Goal: Transaction & Acquisition: Register for event/course

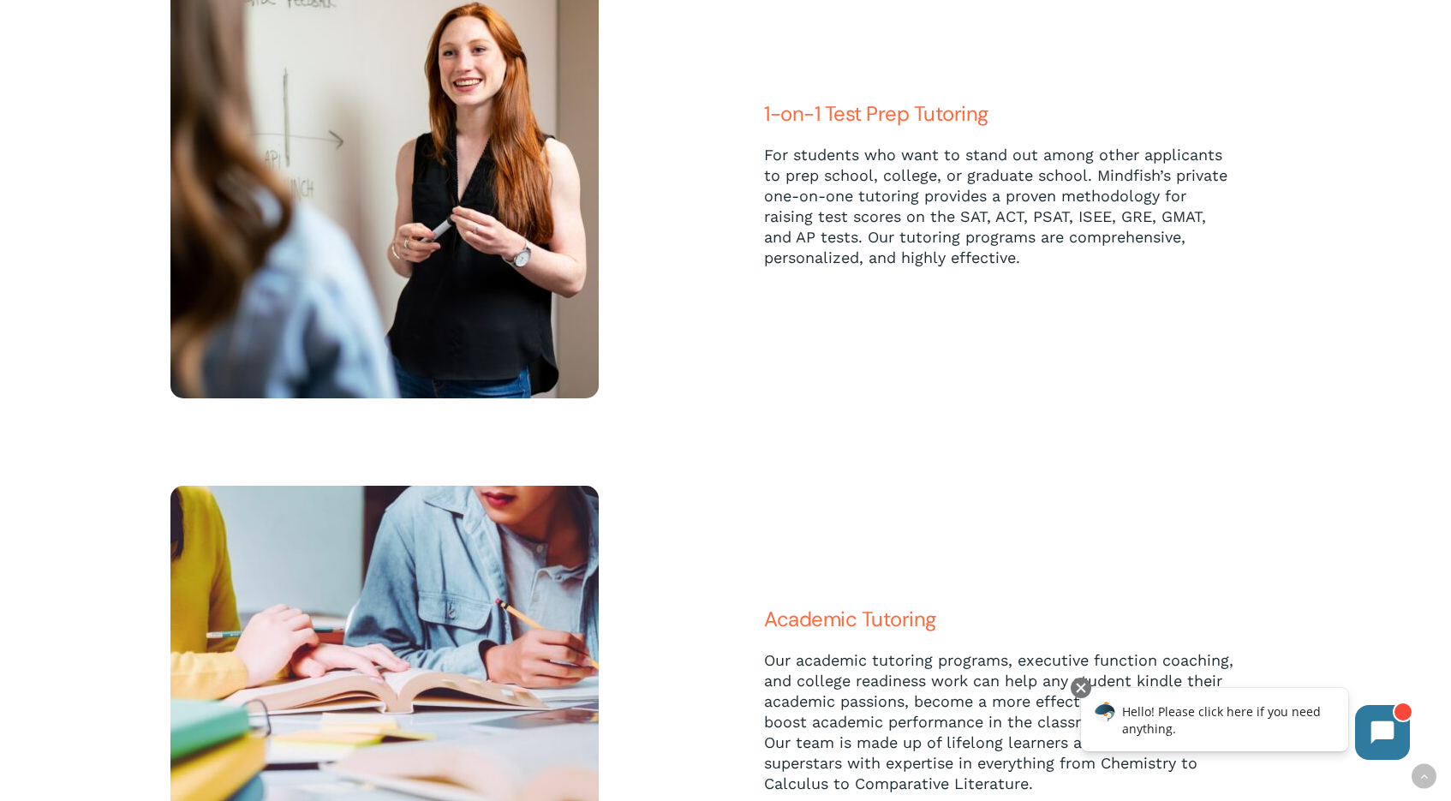
scroll to position [3175, 0]
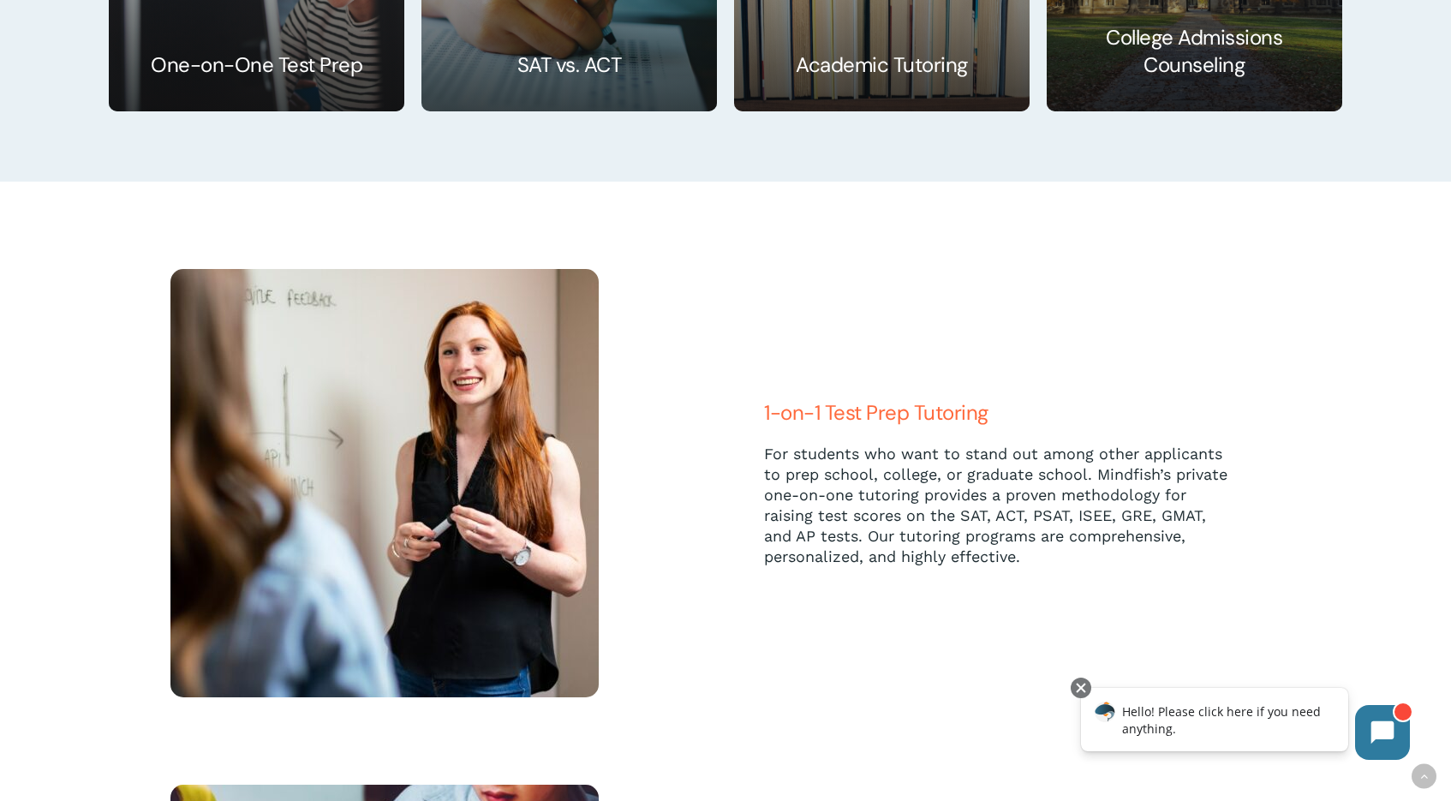
click at [876, 416] on span "1-on-1 Test Prep Tutoring" at bounding box center [876, 412] width 224 height 27
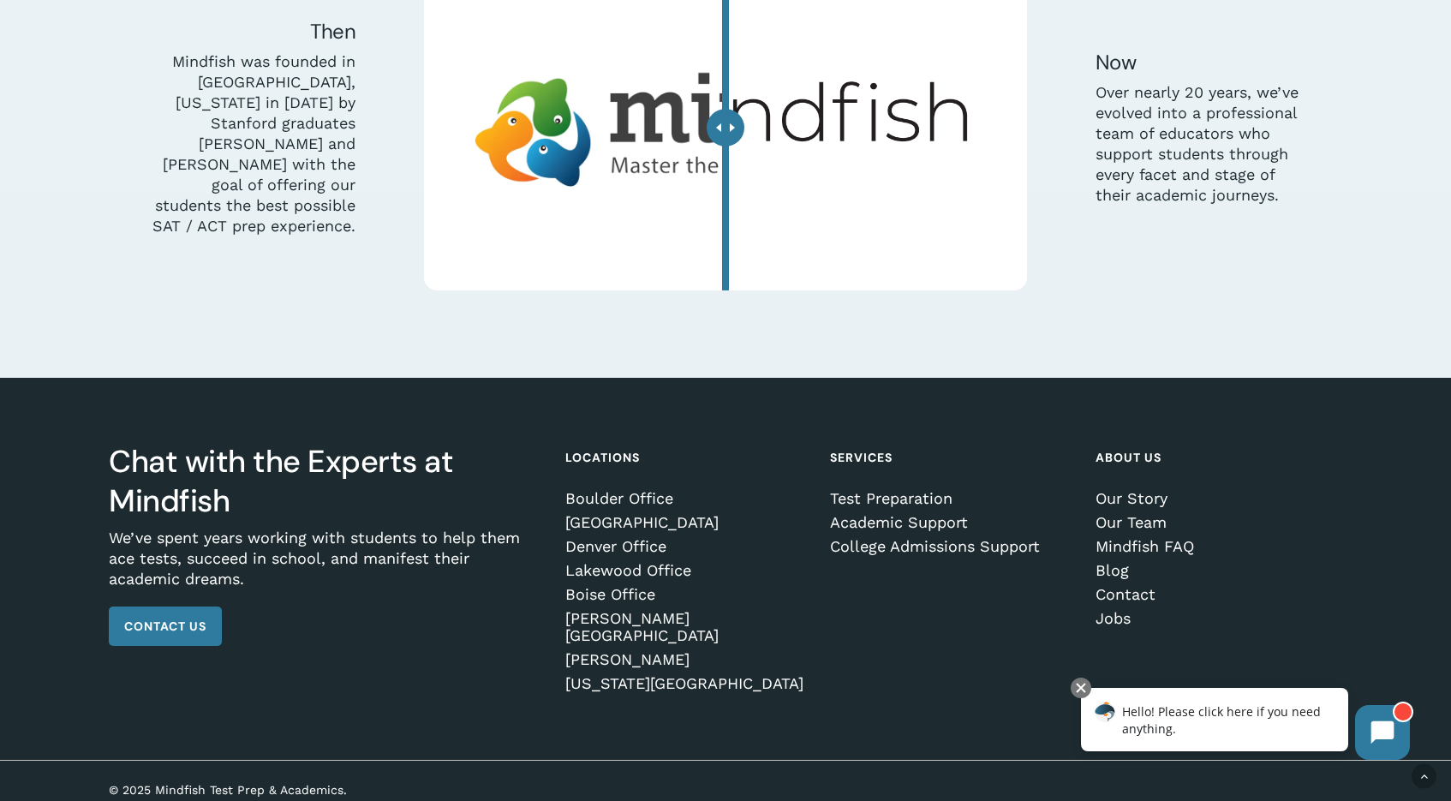
scroll to position [5247, 0]
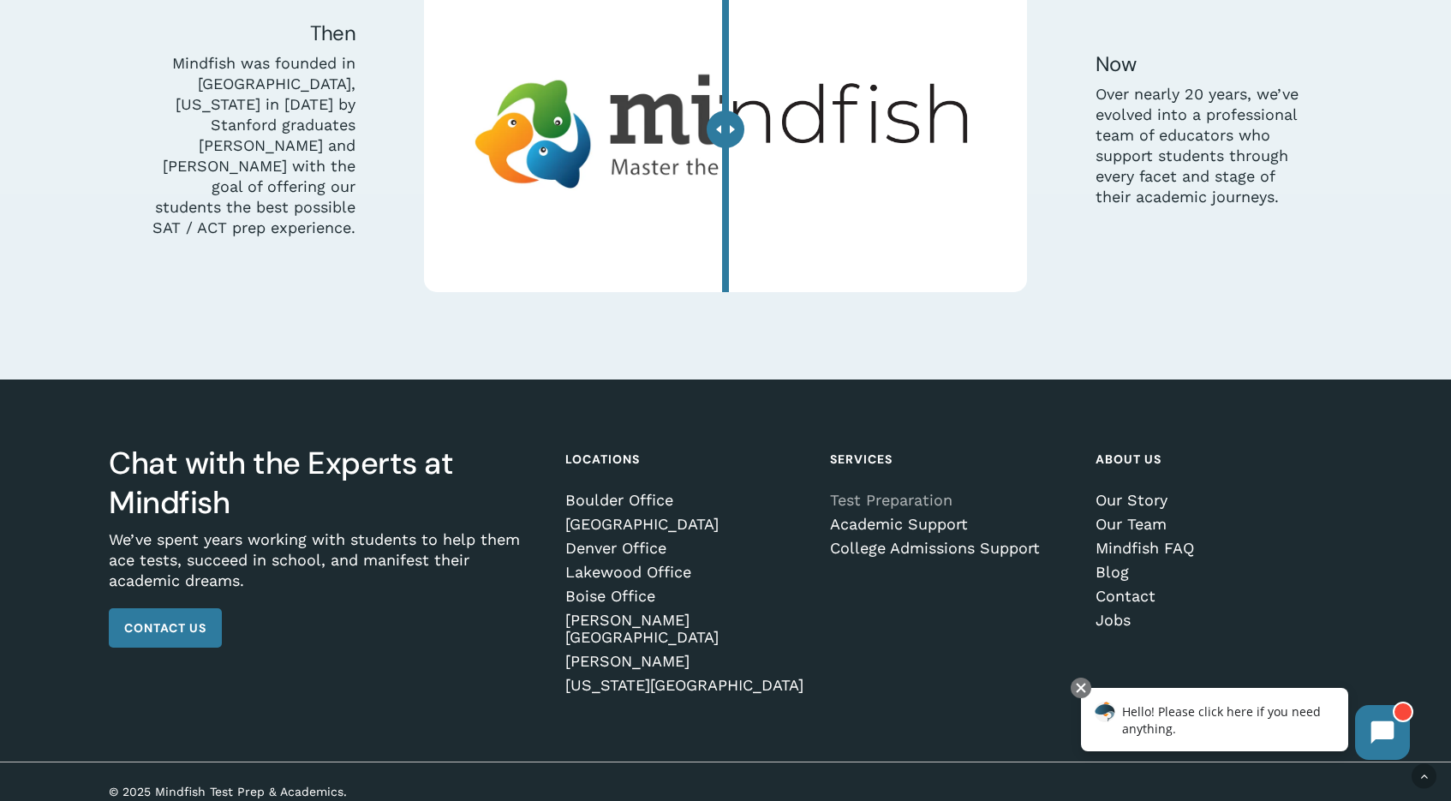
click at [938, 503] on link "Test Preparation" at bounding box center [950, 500] width 241 height 17
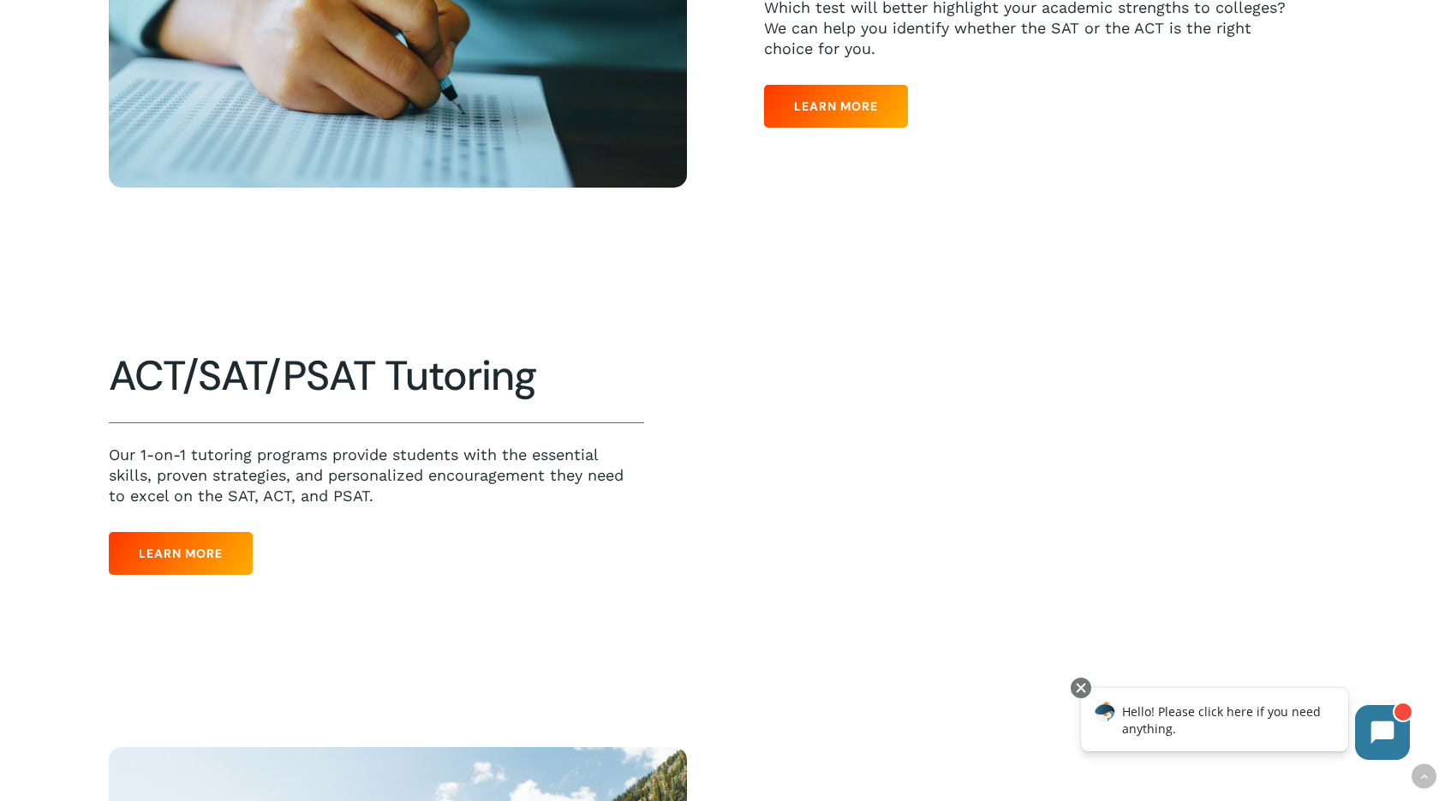
scroll to position [779, 0]
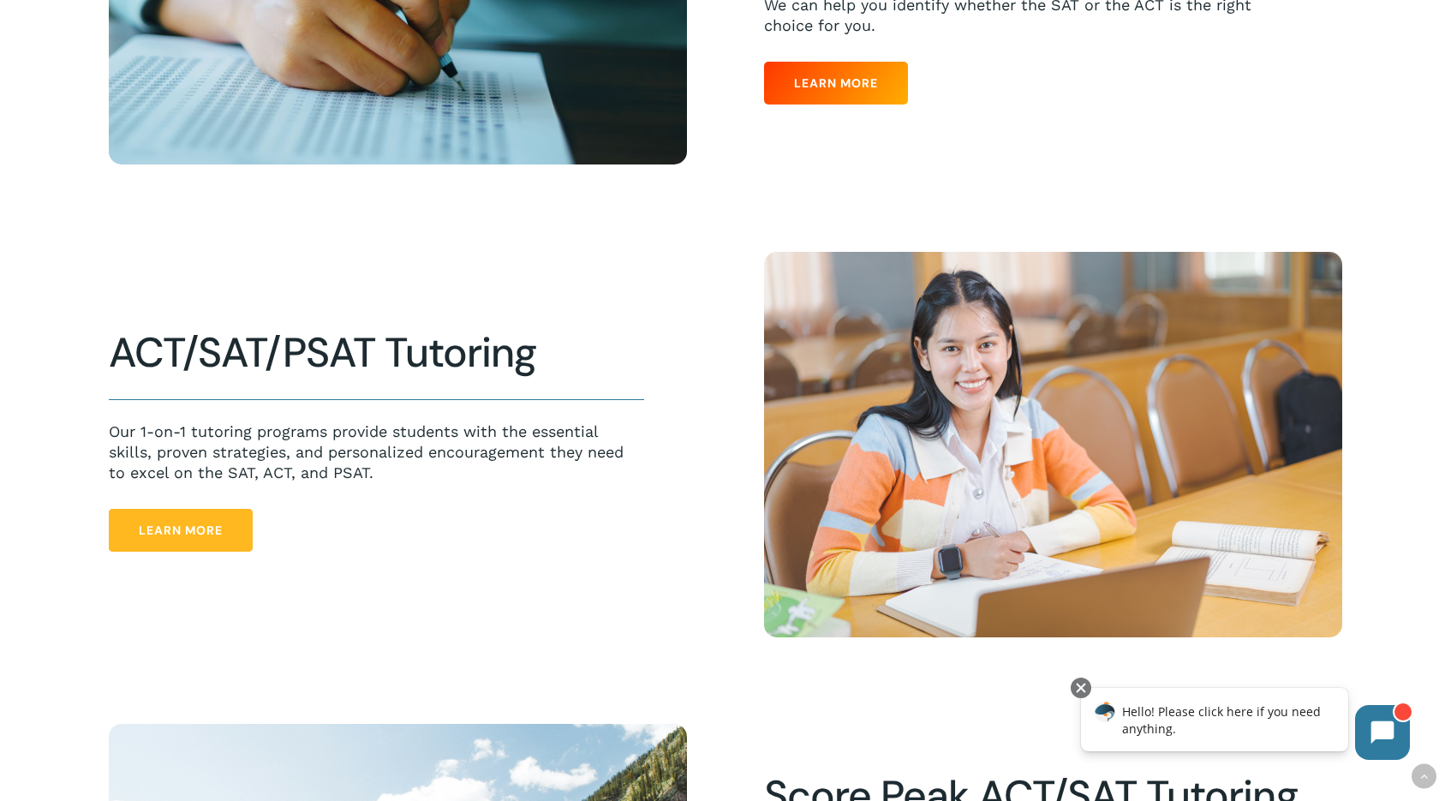
click at [177, 524] on span "Learn More" at bounding box center [181, 530] width 84 height 17
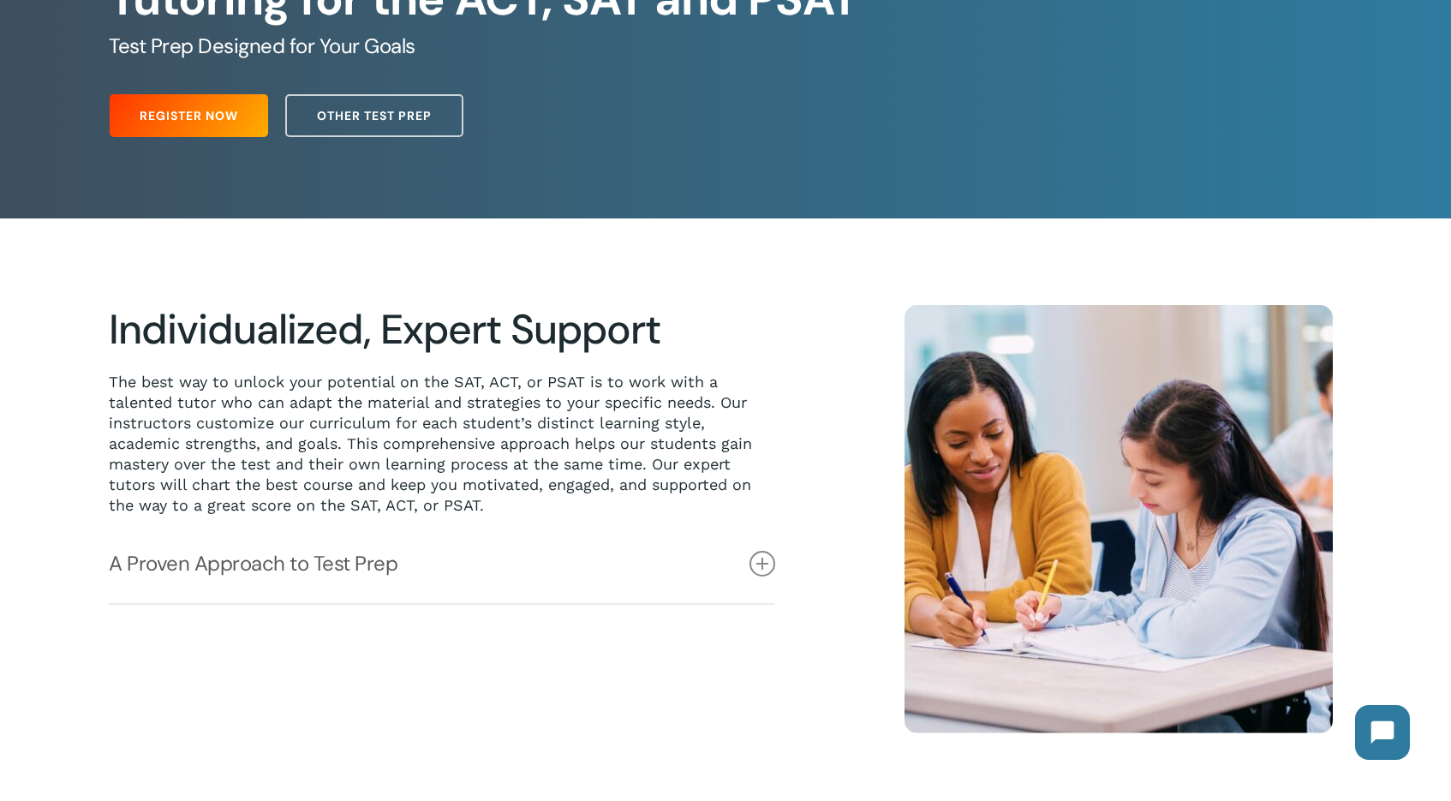
scroll to position [261, 0]
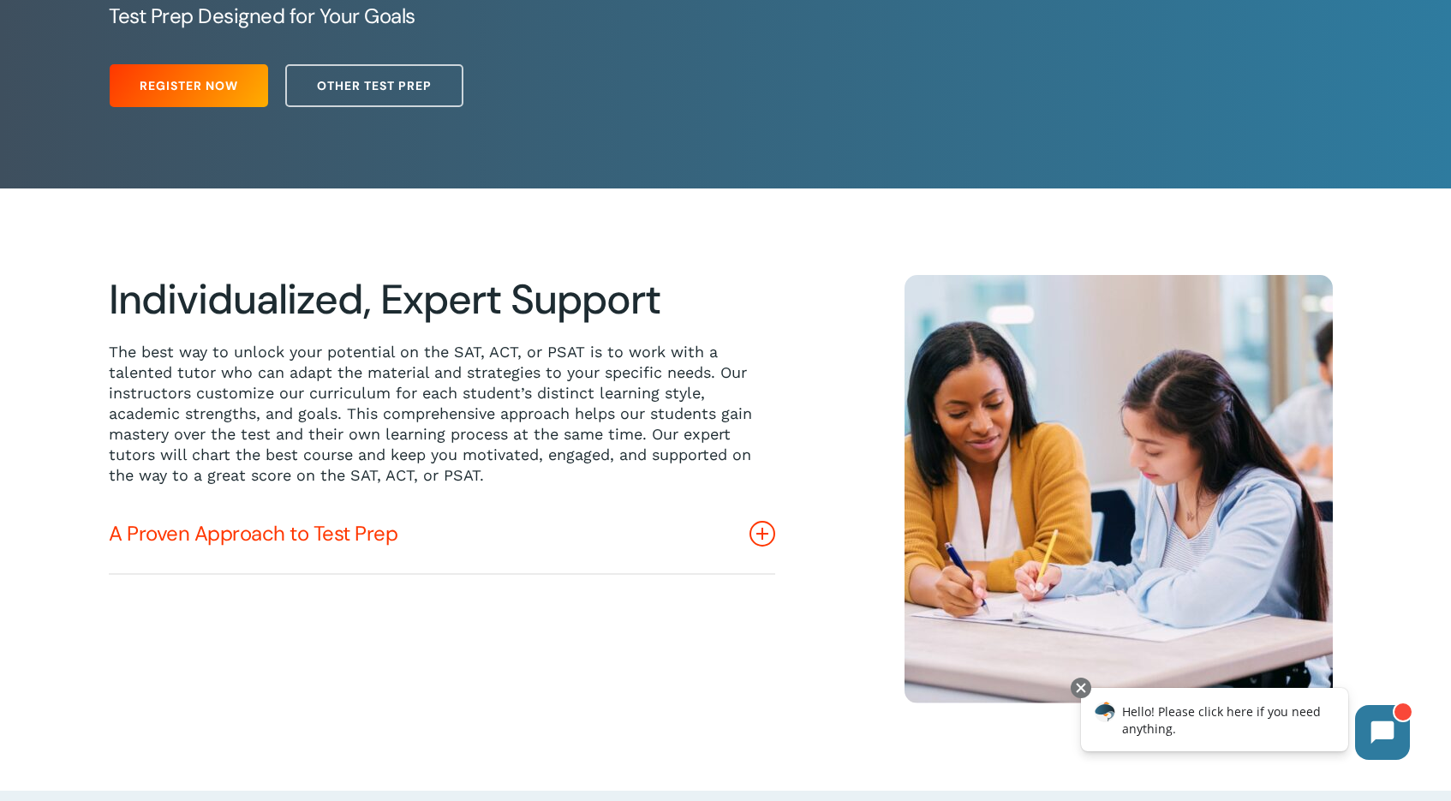
click at [176, 526] on link "A Proven Approach to Test Prep" at bounding box center [442, 533] width 667 height 79
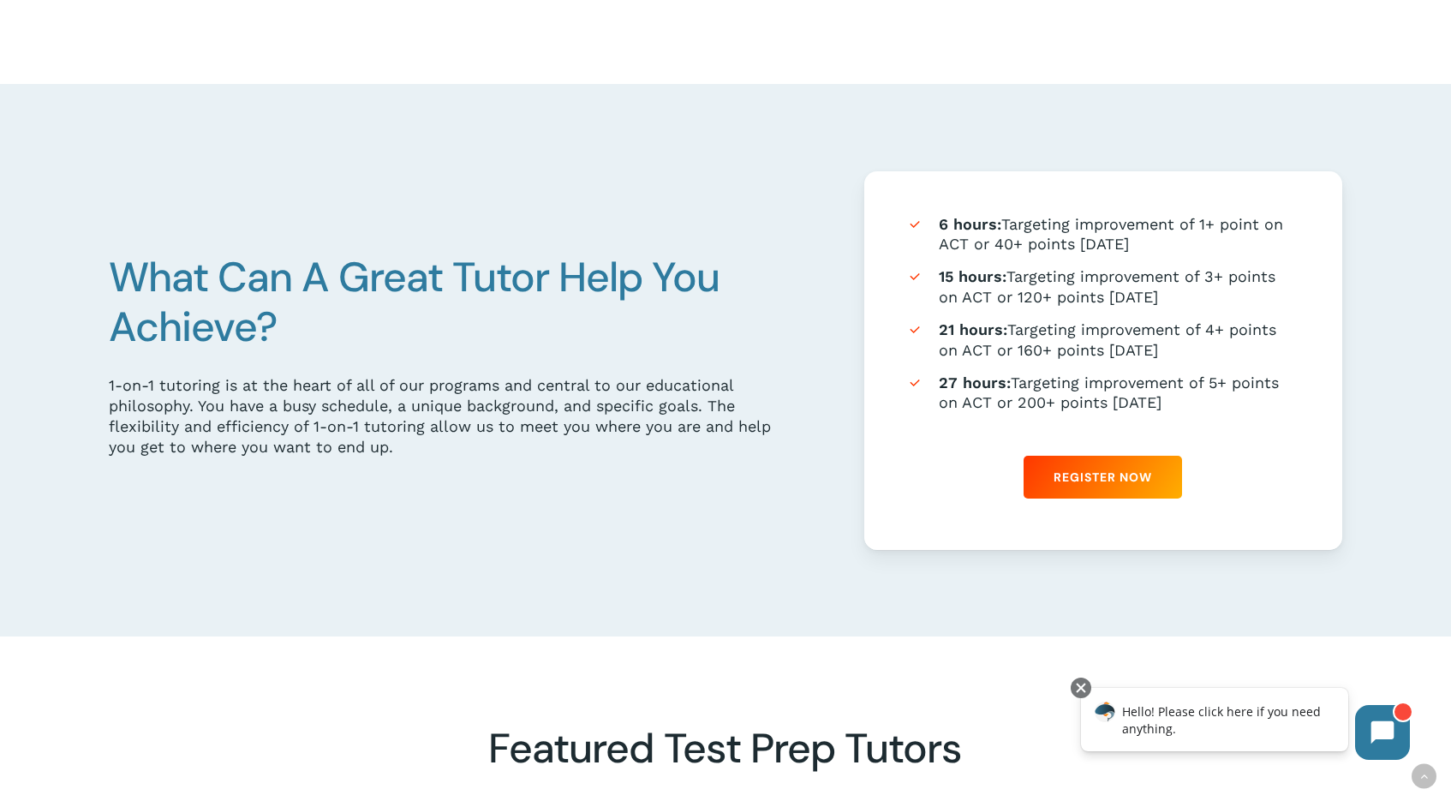
scroll to position [1030, 0]
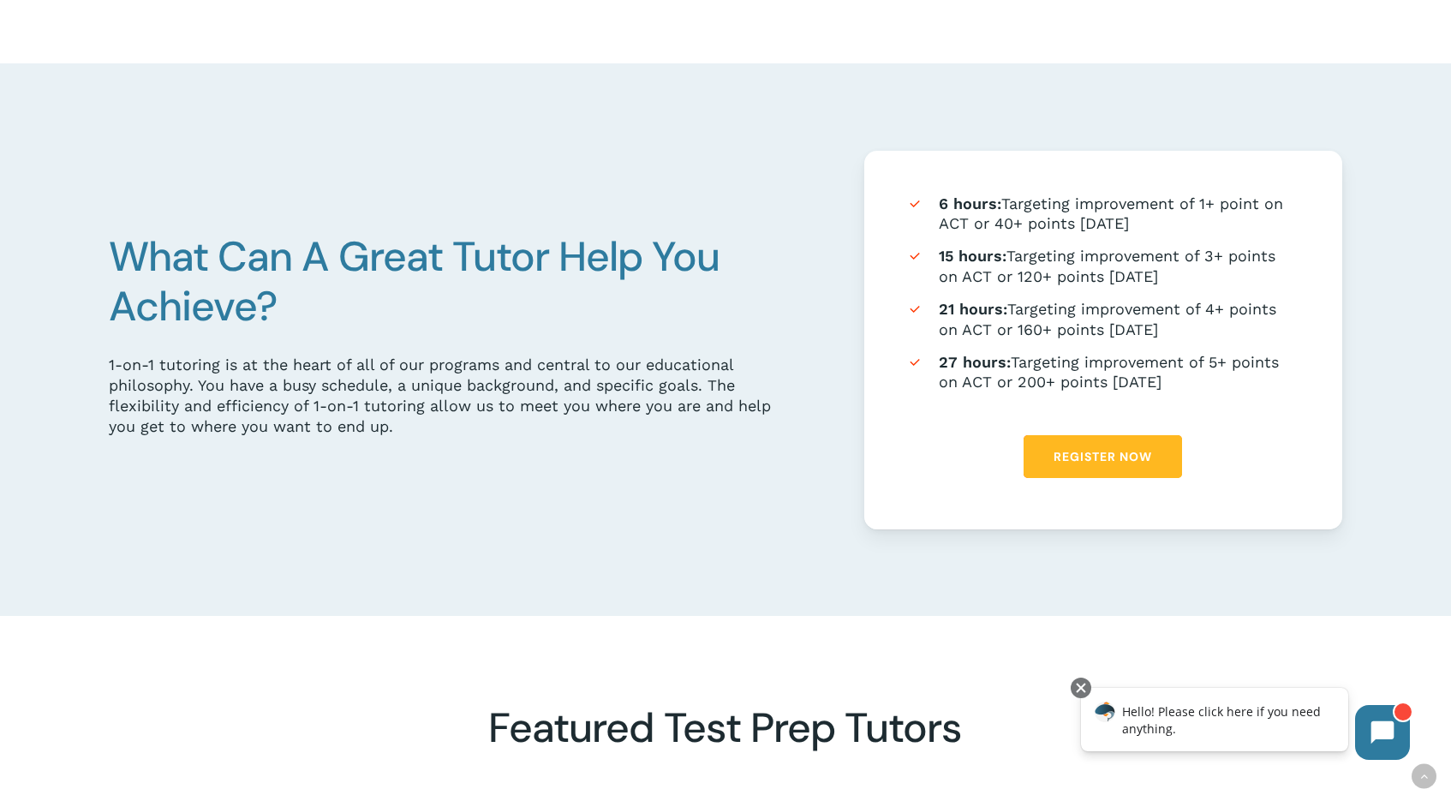
click at [1112, 458] on span "Register Now" at bounding box center [1103, 456] width 99 height 17
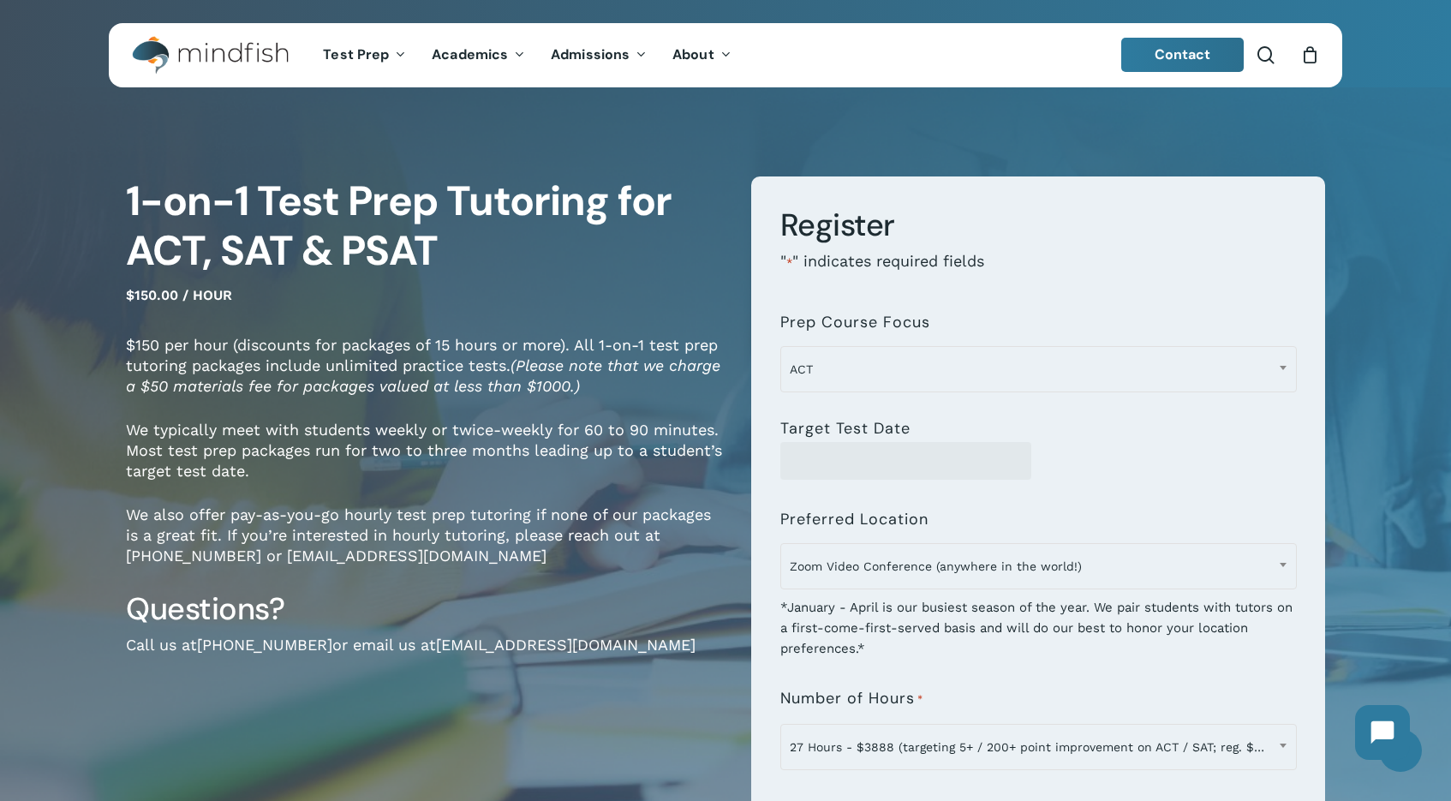
click at [959, 377] on span "ACT" at bounding box center [1038, 369] width 515 height 36
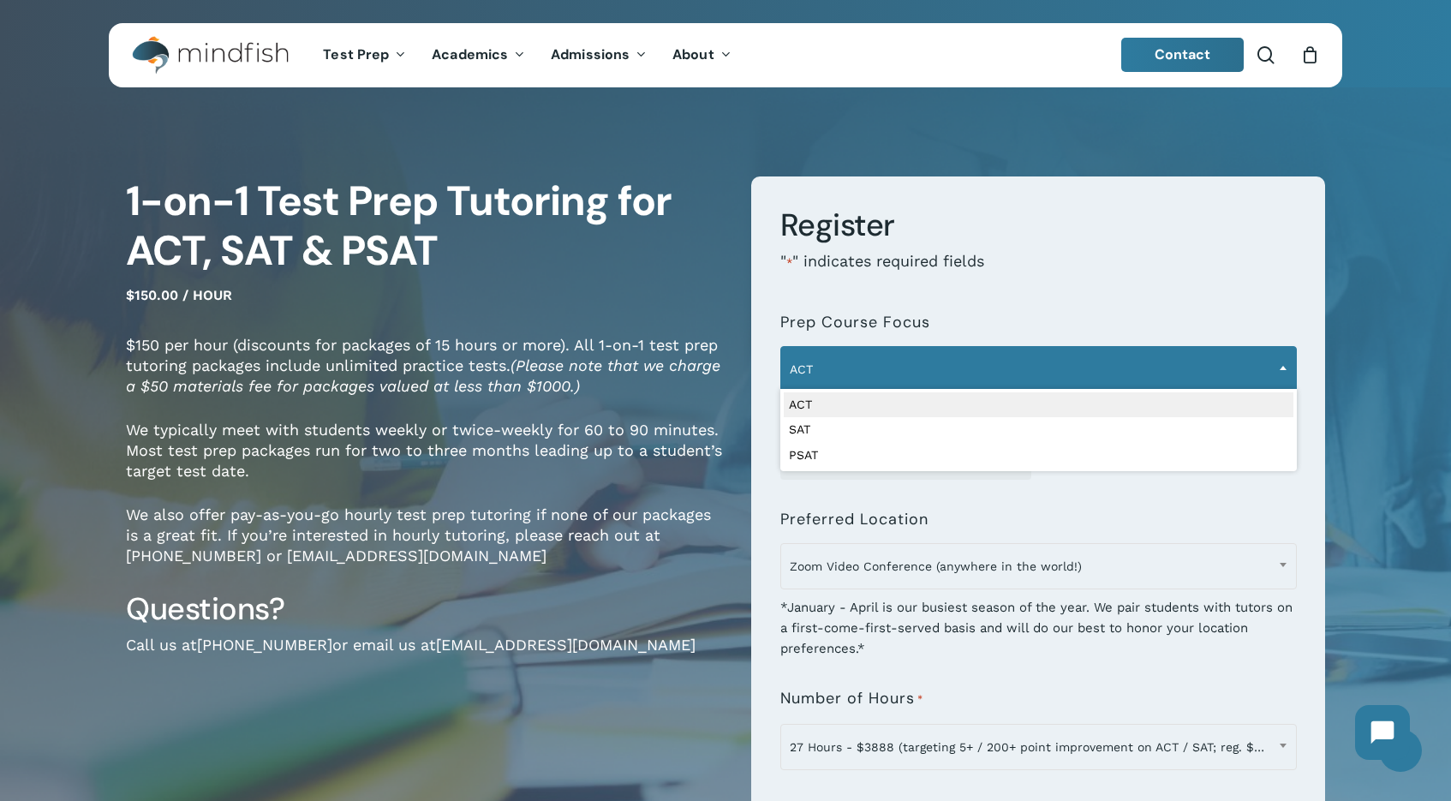
click at [959, 377] on span "ACT" at bounding box center [1038, 369] width 515 height 36
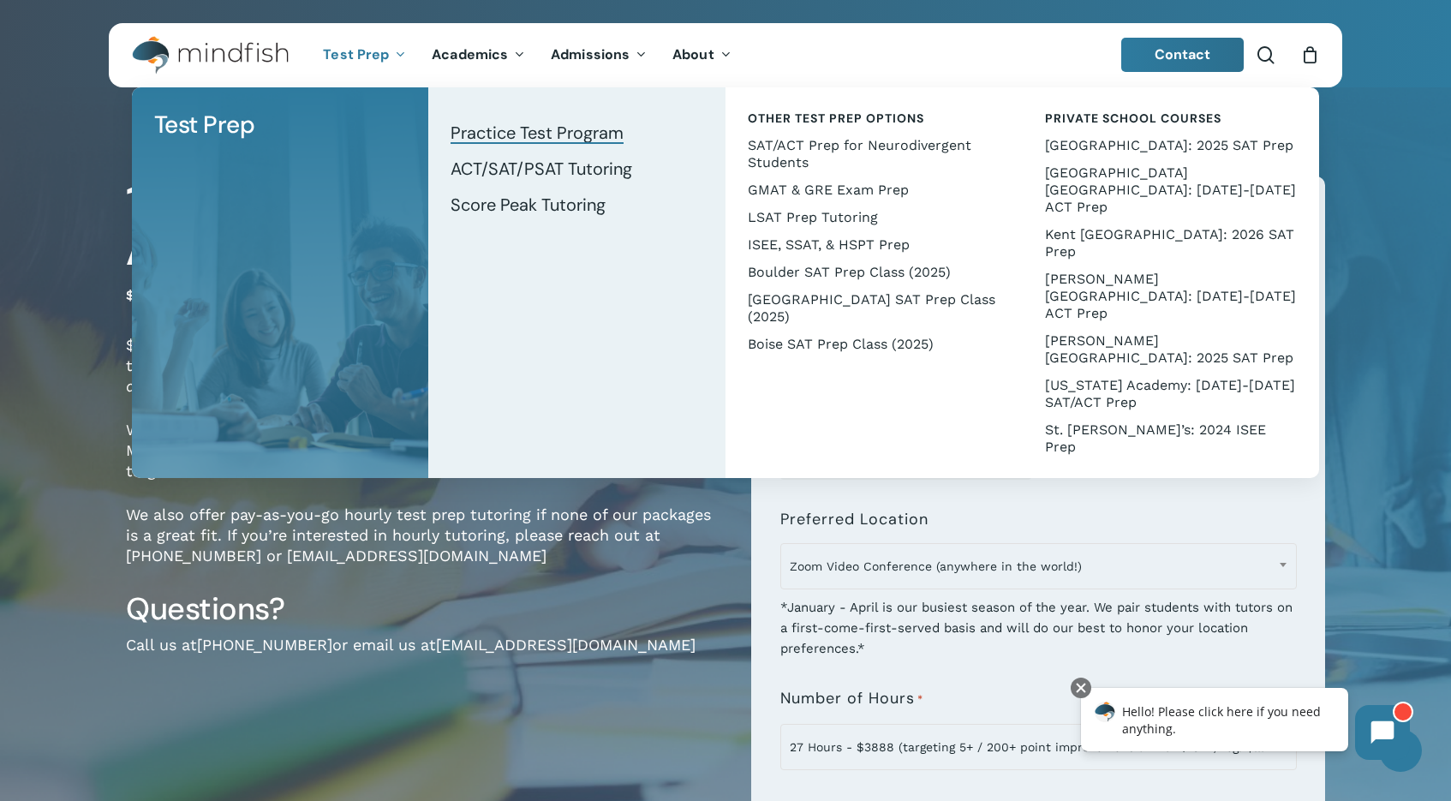
click at [544, 129] on span "Practice Test Program" at bounding box center [537, 133] width 173 height 22
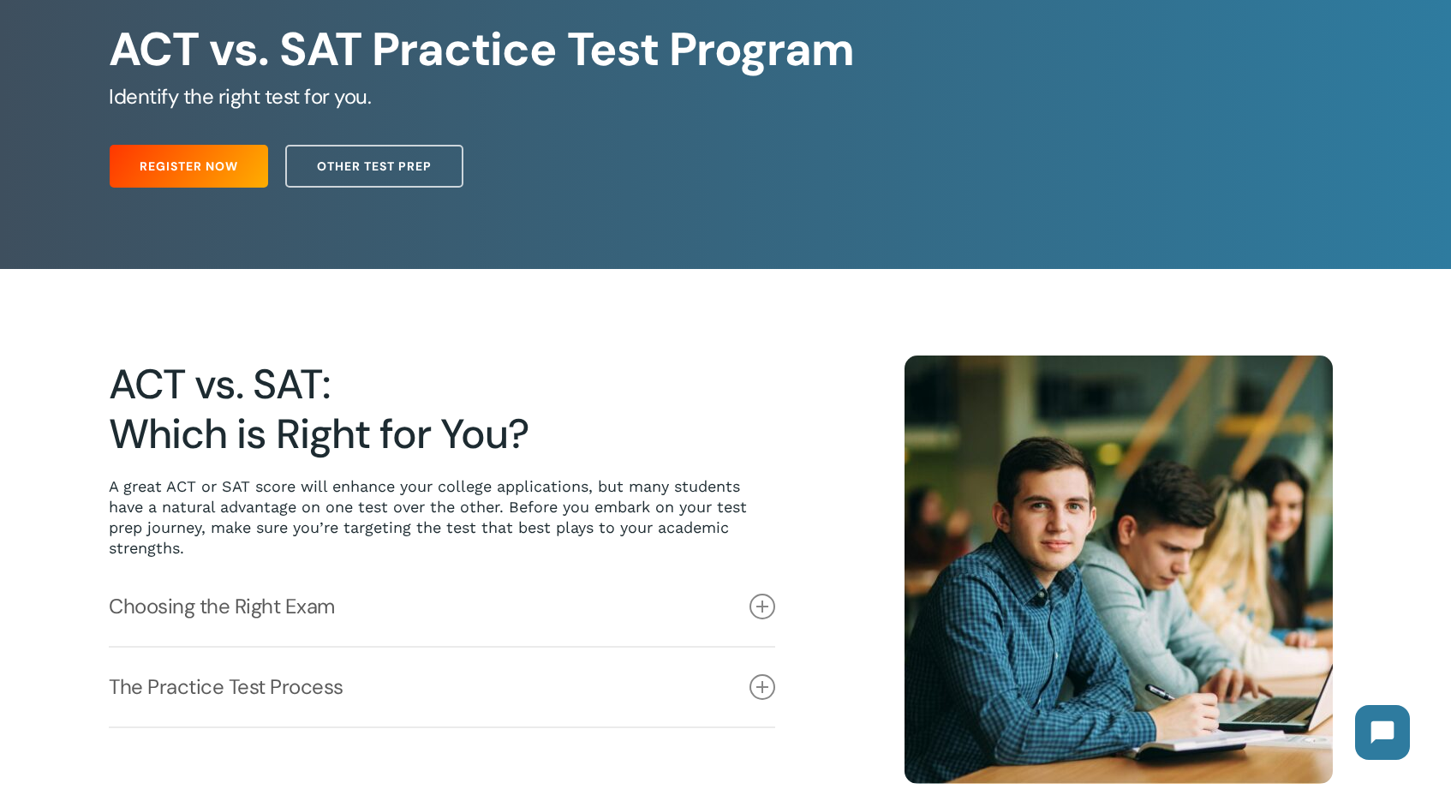
scroll to position [335, 0]
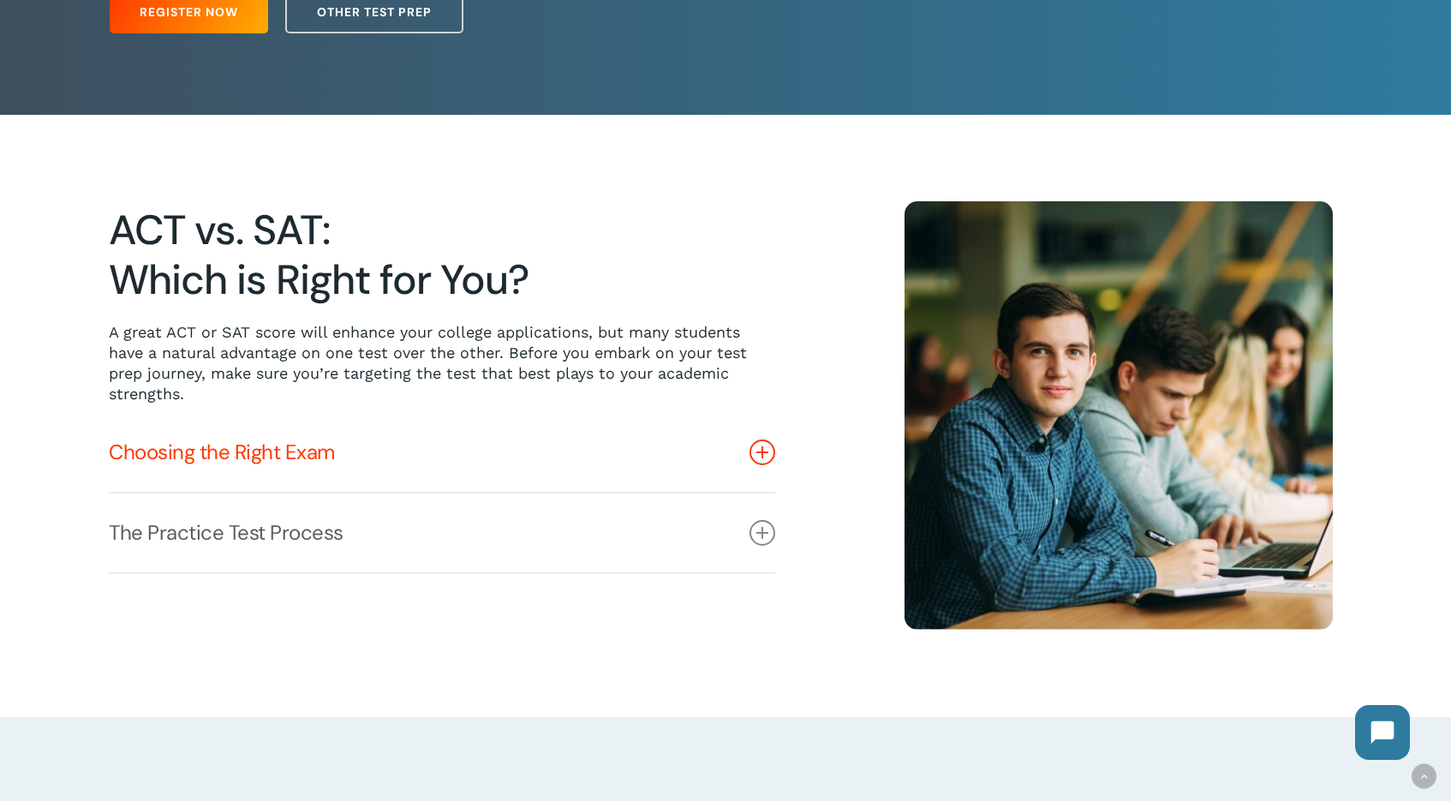
click at [252, 458] on link "Choosing the Right Exam" at bounding box center [442, 452] width 667 height 79
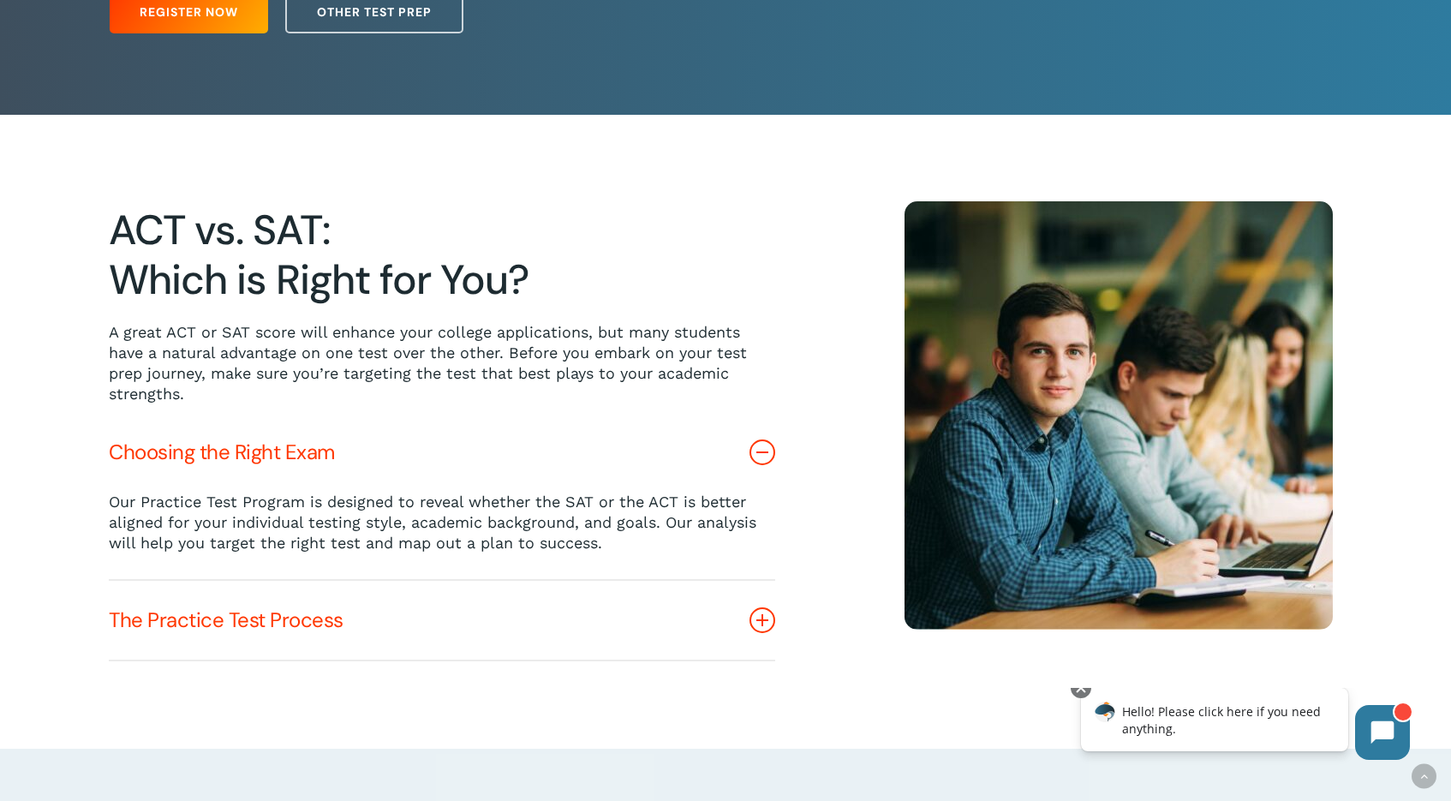
click at [213, 620] on link "The Practice Test Process" at bounding box center [442, 620] width 667 height 79
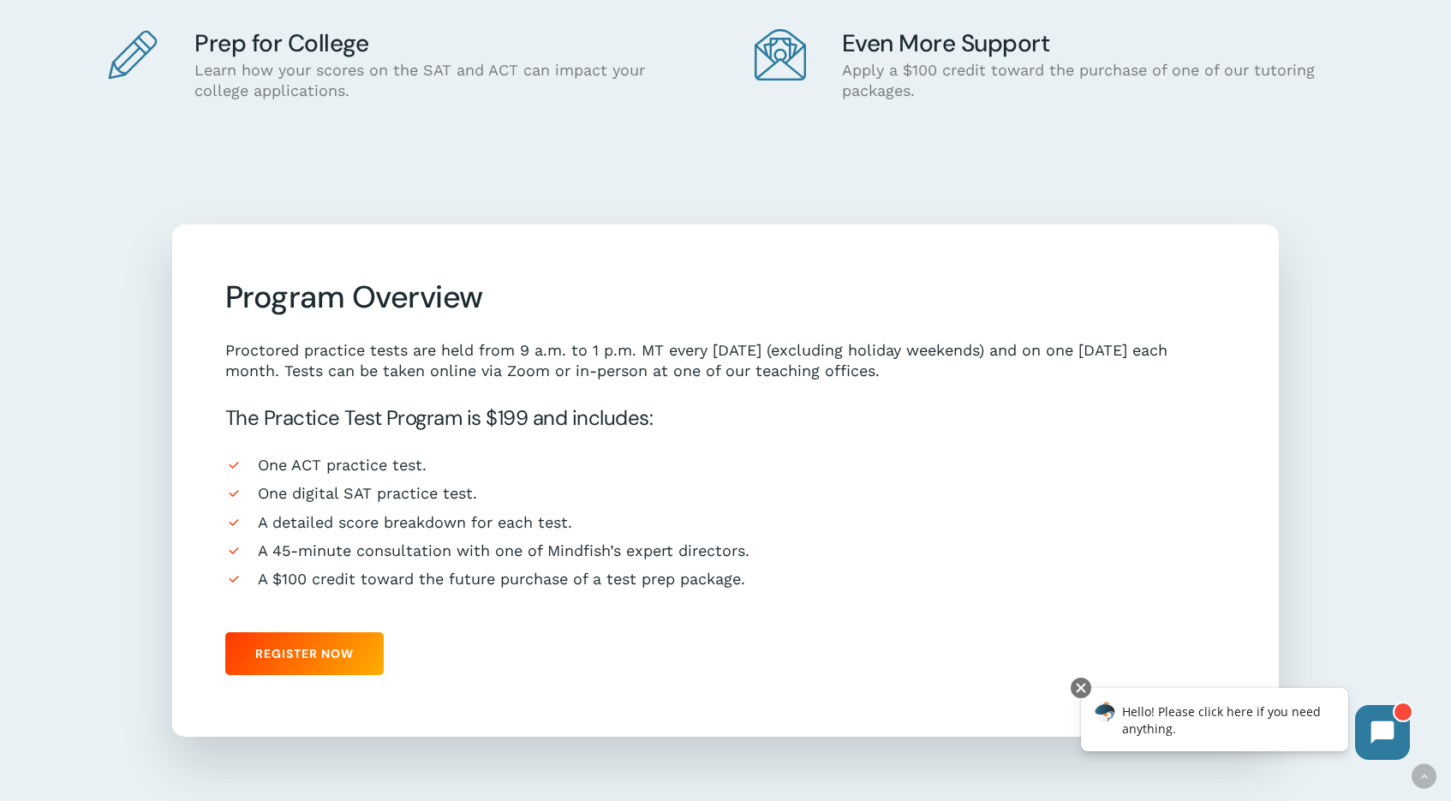
scroll to position [1455, 0]
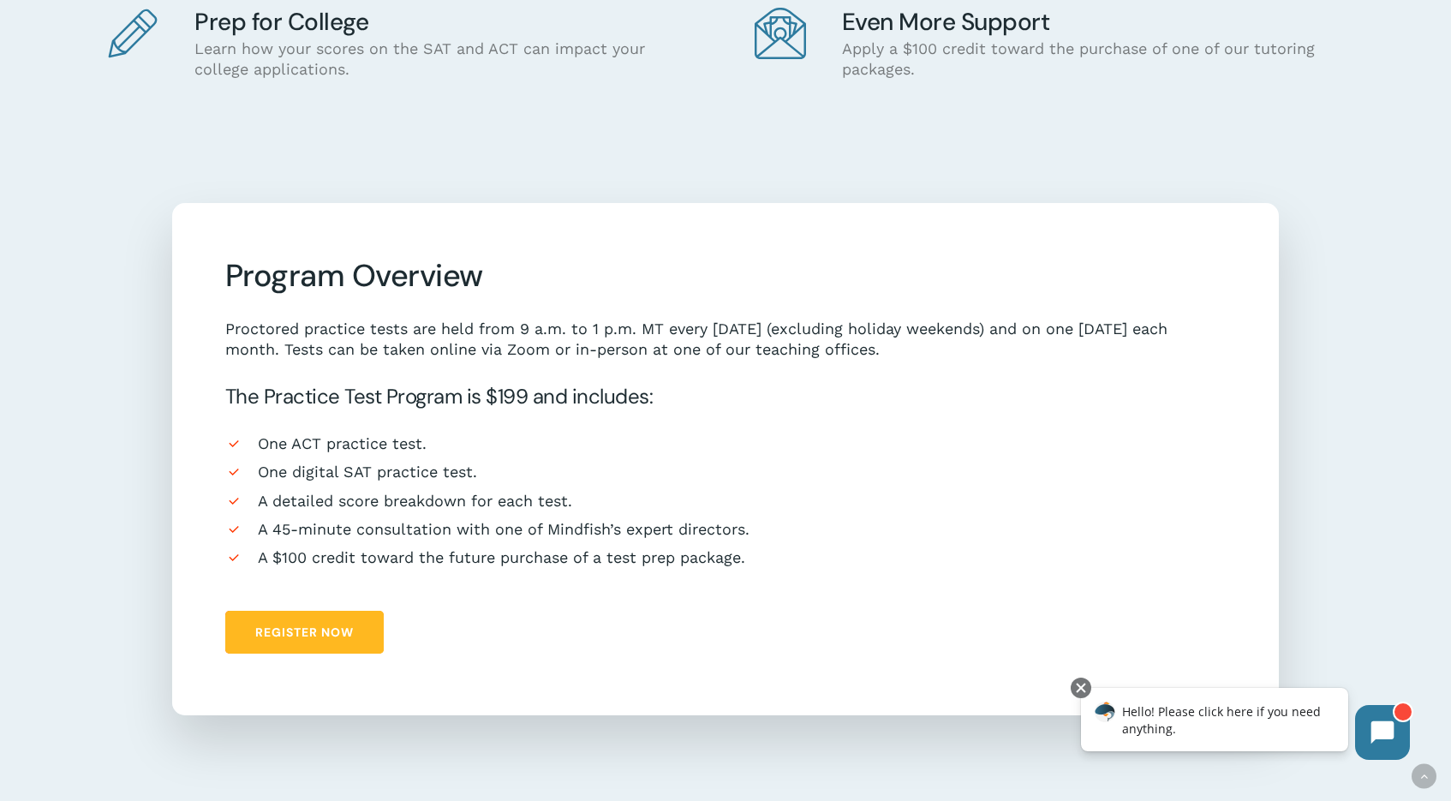
click at [276, 624] on span "Register Now" at bounding box center [304, 632] width 99 height 17
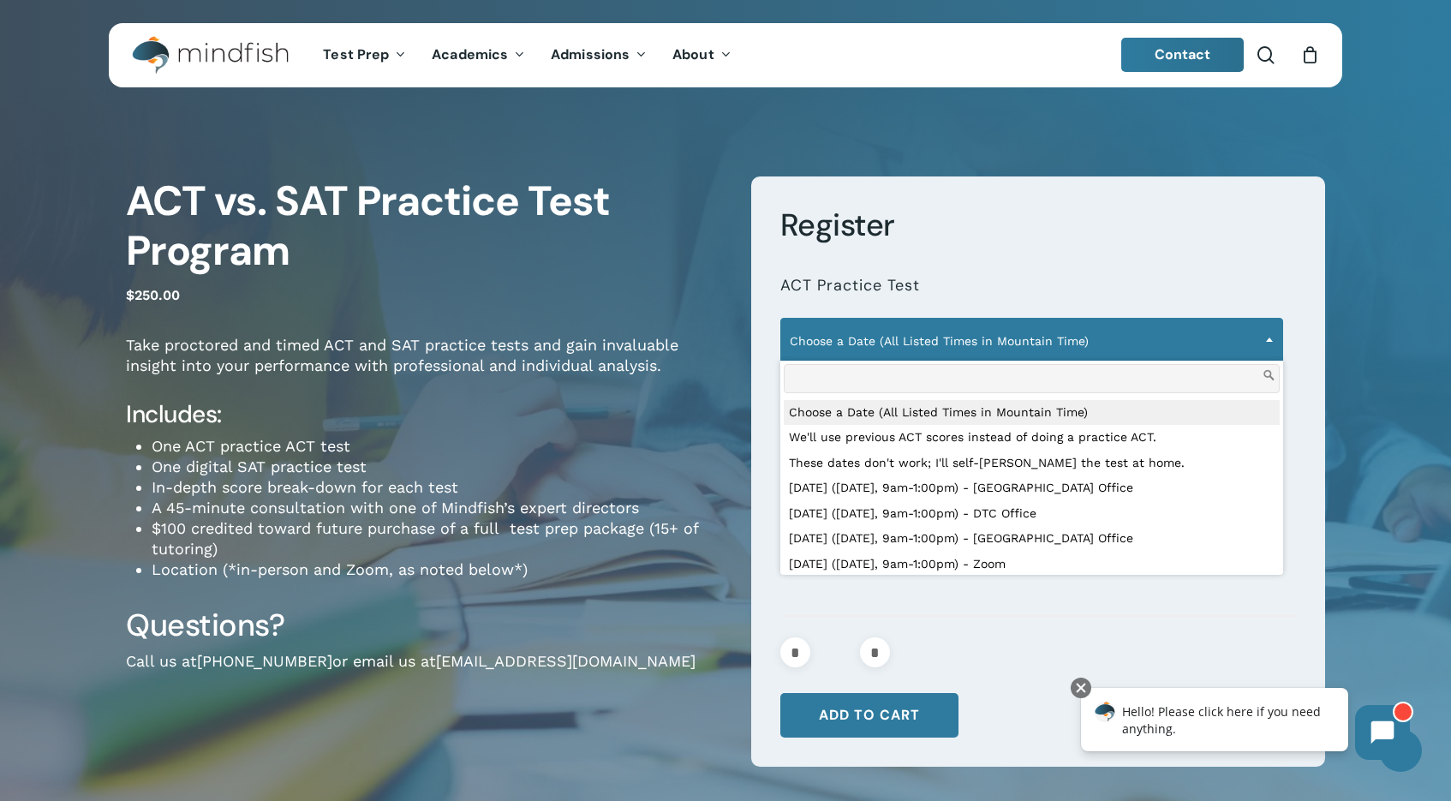
click at [868, 356] on span "Choose a Date (All Listed Times in Mountain Time)" at bounding box center [1031, 341] width 501 height 36
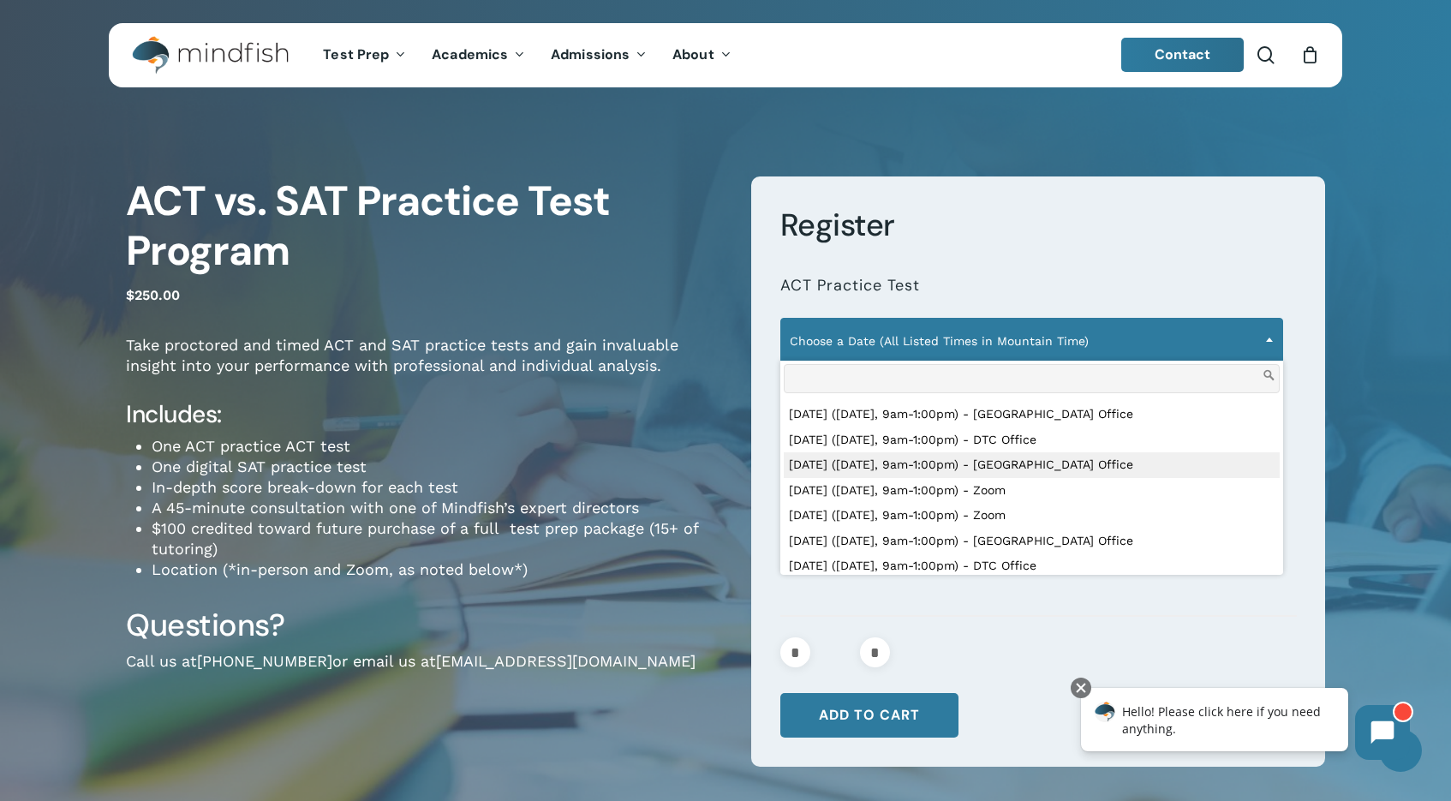
scroll to position [162, 0]
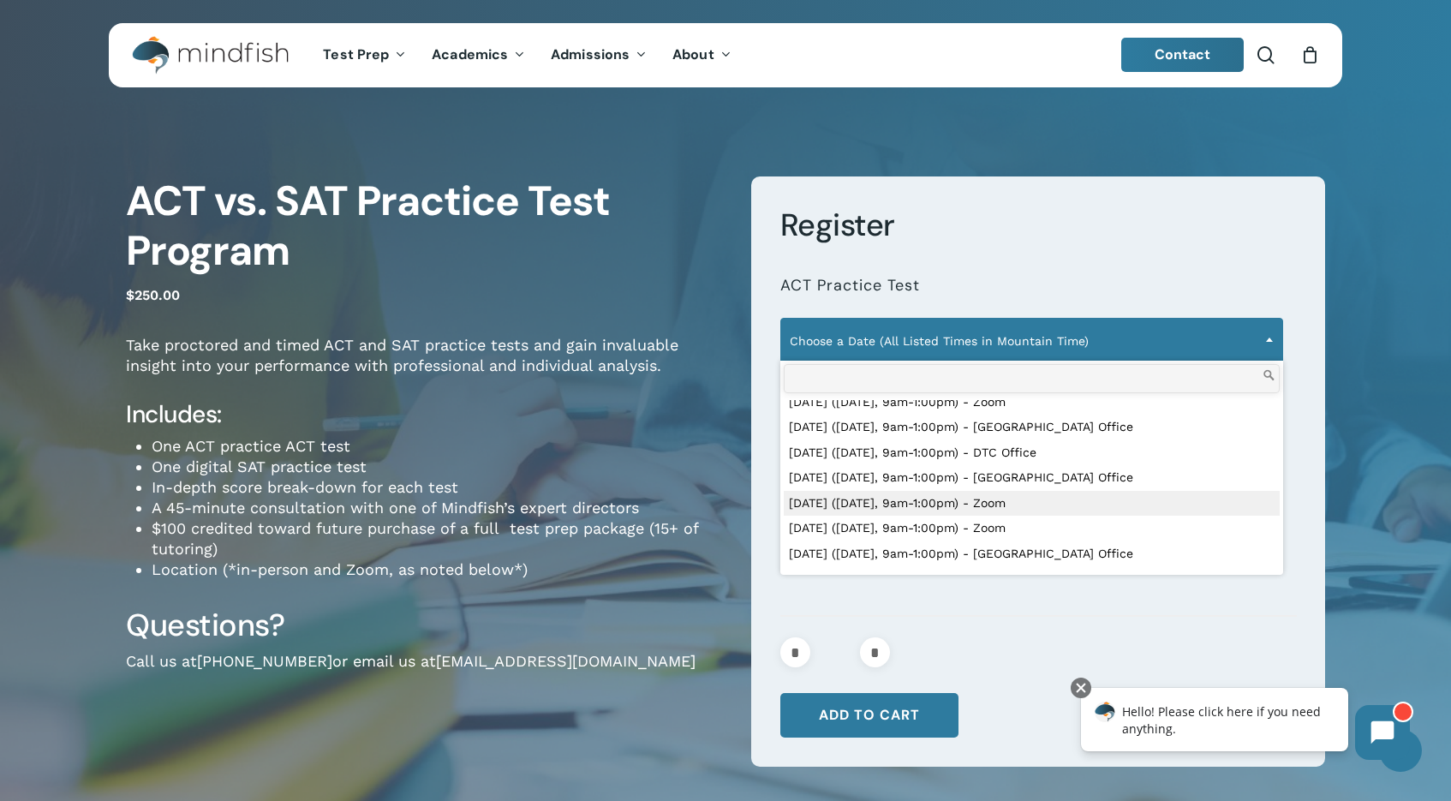
select select "**********"
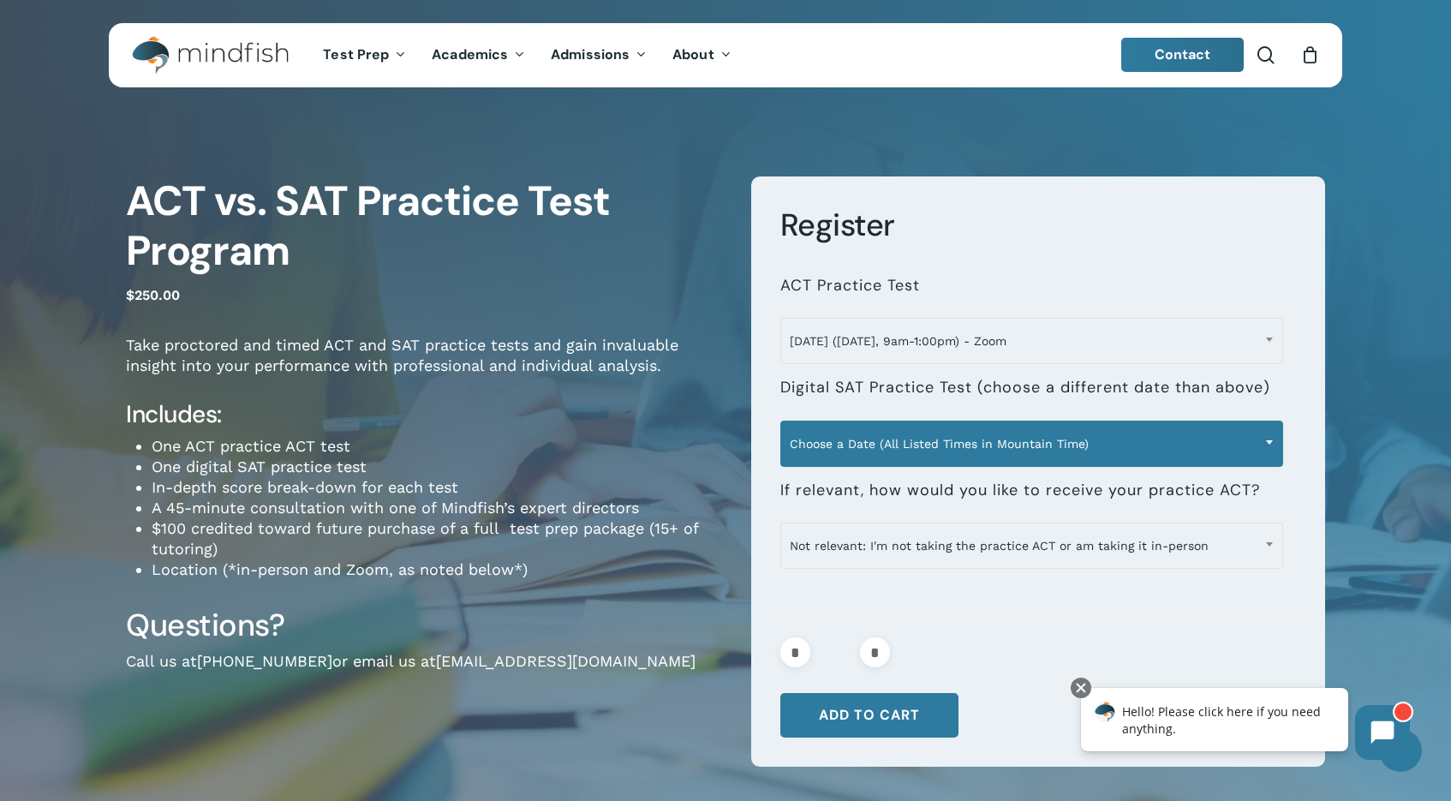
click at [837, 445] on span "Choose a Date (All Listed Times in Mountain Time)" at bounding box center [1031, 444] width 501 height 36
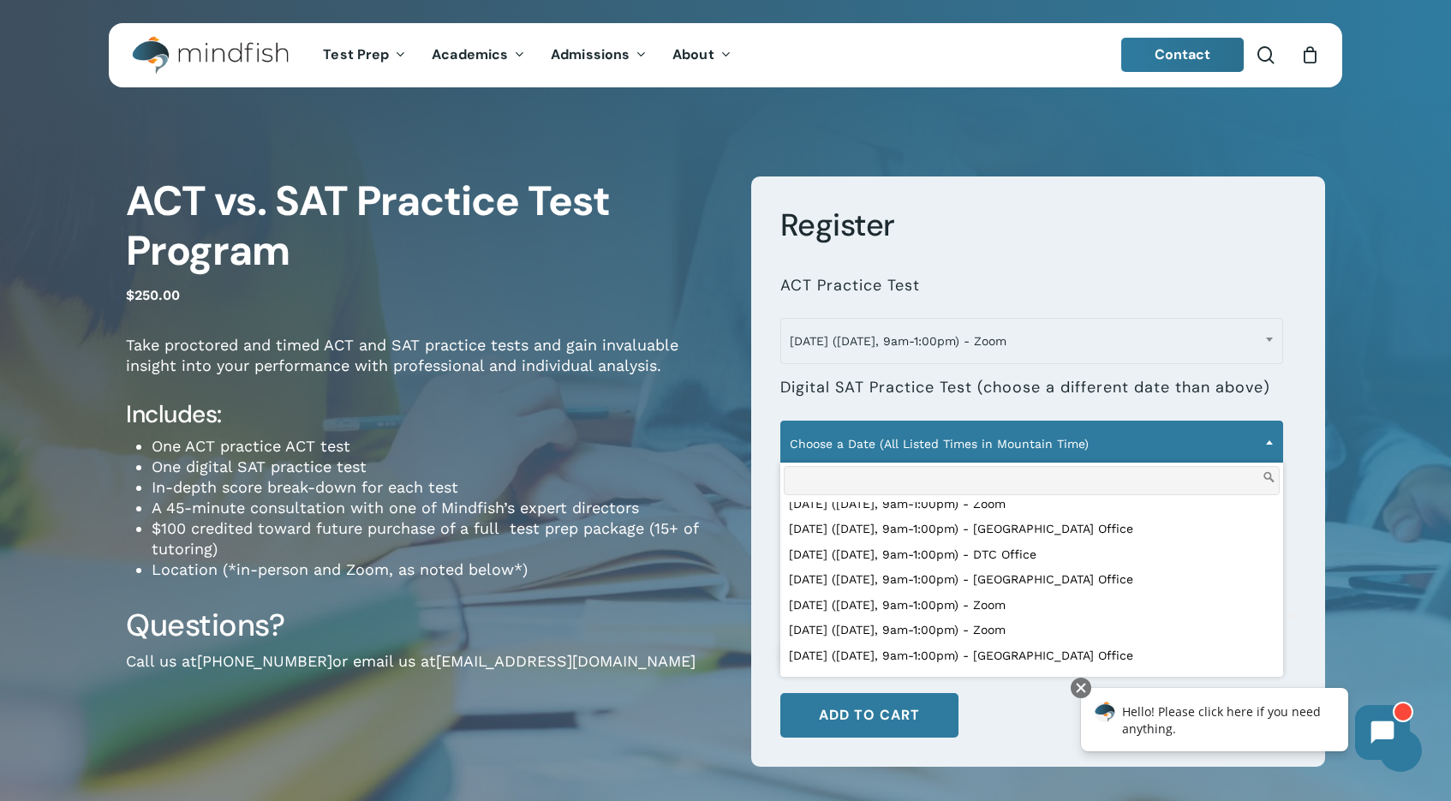
scroll to position [0, 0]
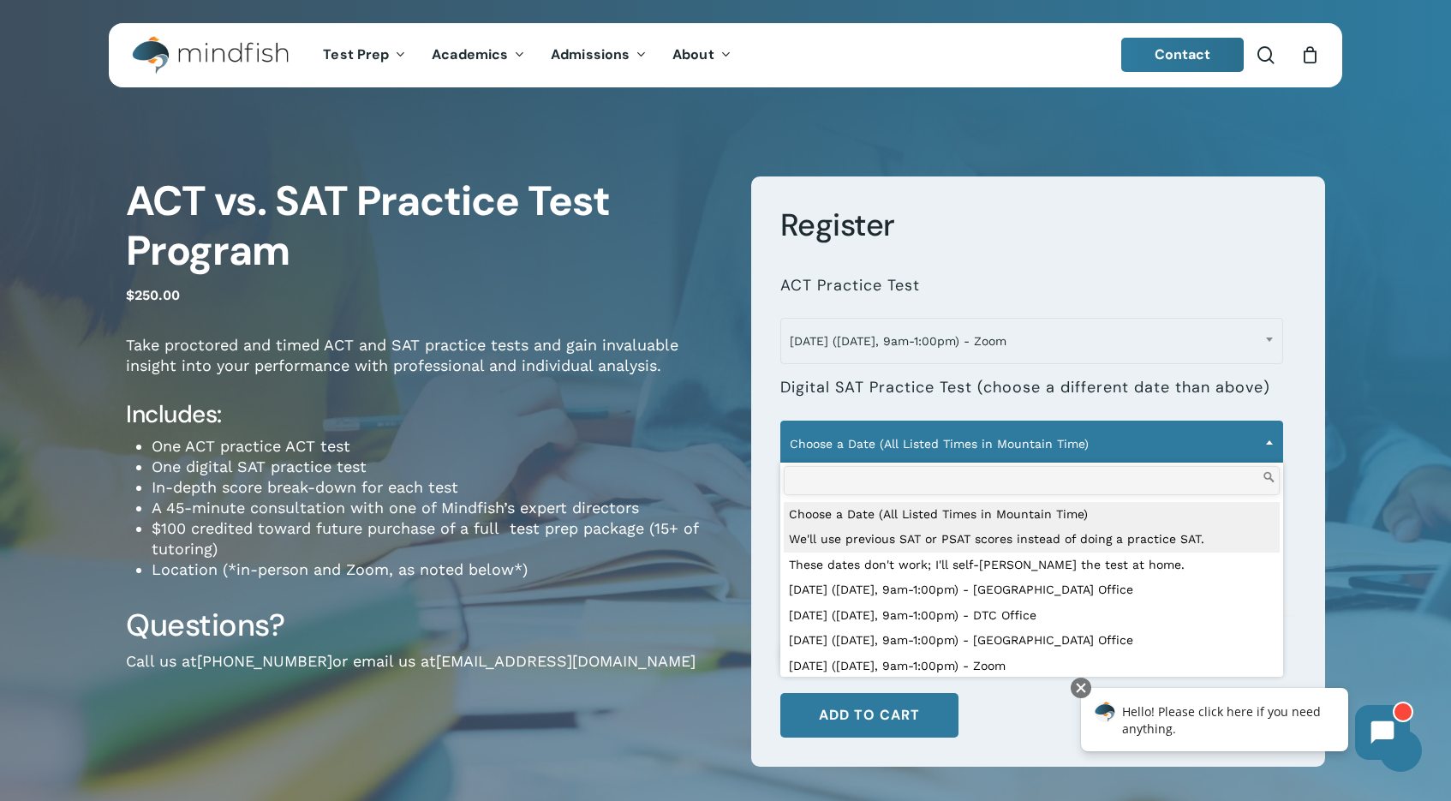
click at [572, 177] on h1 "ACT vs. SAT Practice Test Program" at bounding box center [426, 226] width 600 height 99
